Goal: Task Accomplishment & Management: Manage account settings

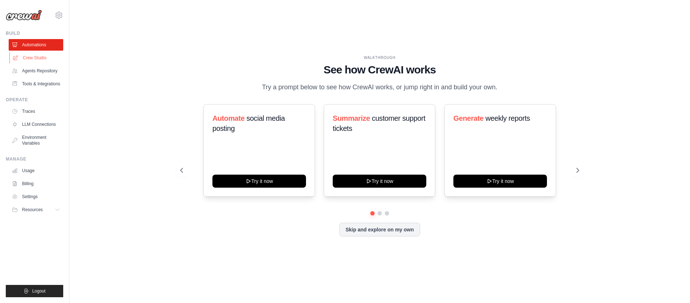
click at [39, 57] on link "Crew Studio" at bounding box center [36, 58] width 55 height 12
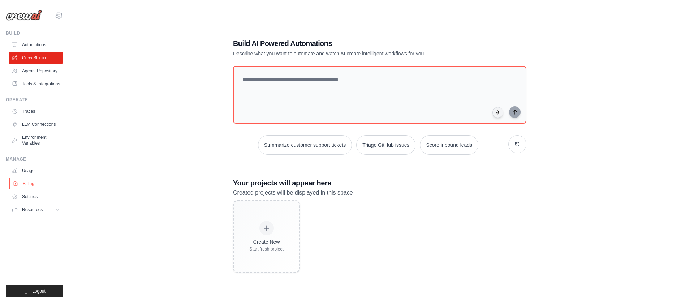
scroll to position [4, 0]
click at [25, 183] on link "Billing" at bounding box center [36, 184] width 55 height 12
